Goal: Communication & Community: Answer question/provide support

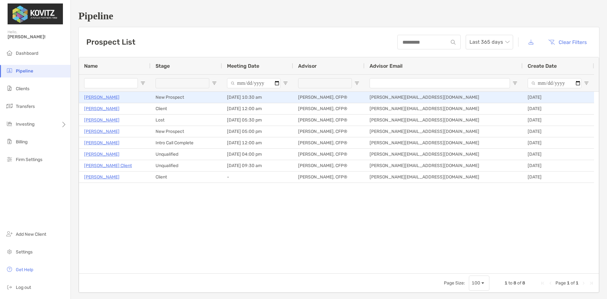
click at [98, 95] on p "[PERSON_NAME]" at bounding box center [101, 97] width 35 height 8
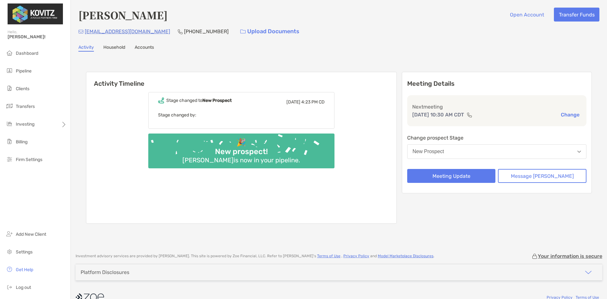
click at [475, 150] on button "New Prospect" at bounding box center [496, 151] width 179 height 15
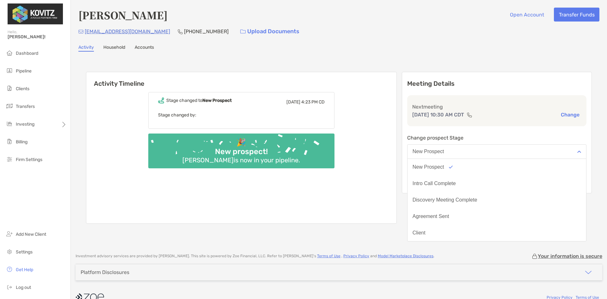
click at [471, 58] on div "Activity Timeline Stage changed to [GEOGRAPHIC_DATA][DATE] 4:23 PM CD Stage cha…" at bounding box center [338, 148] width 521 height 181
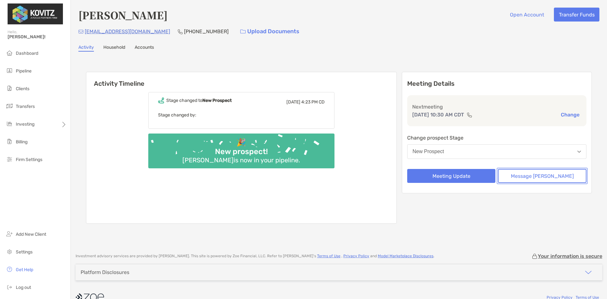
click at [544, 180] on button "Message [PERSON_NAME]" at bounding box center [542, 176] width 88 height 14
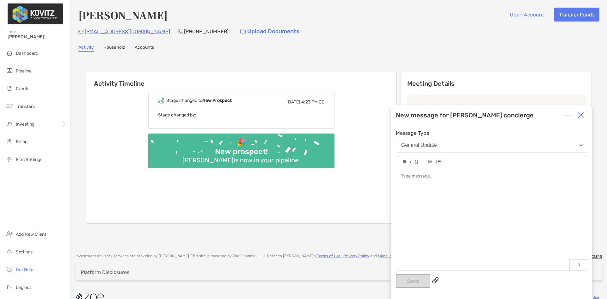
click at [439, 179] on div at bounding box center [492, 176] width 182 height 7
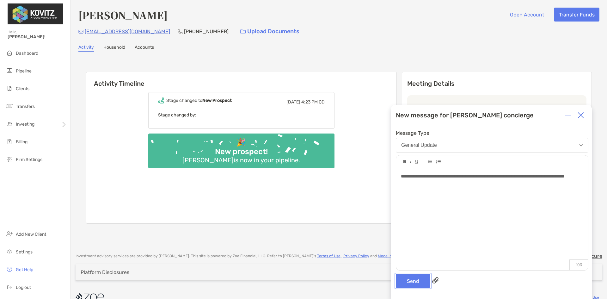
click at [416, 281] on button "Send" at bounding box center [413, 281] width 34 height 14
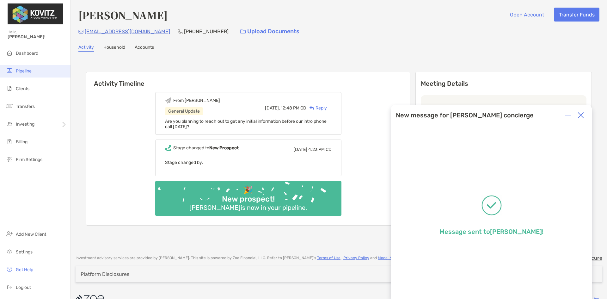
click at [26, 72] on span "Pipeline" at bounding box center [24, 70] width 16 height 5
